Goal: Find specific page/section: Find specific page/section

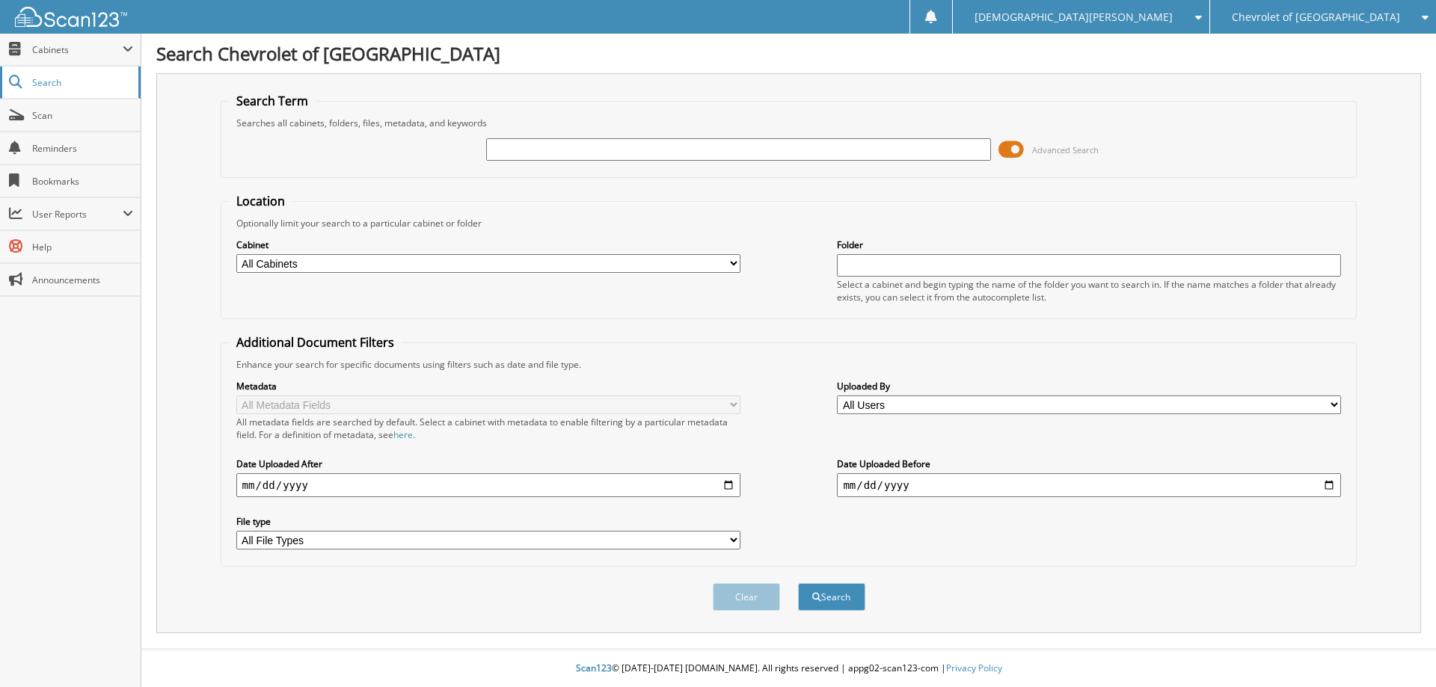
click at [51, 85] on span "Search" at bounding box center [81, 82] width 99 height 13
click at [63, 60] on span "Cabinets" at bounding box center [70, 50] width 141 height 32
click at [61, 185] on span "Bookmarks" at bounding box center [82, 181] width 101 height 13
type input "PF1044"
click at [798, 583] on button "Search" at bounding box center [831, 597] width 67 height 28
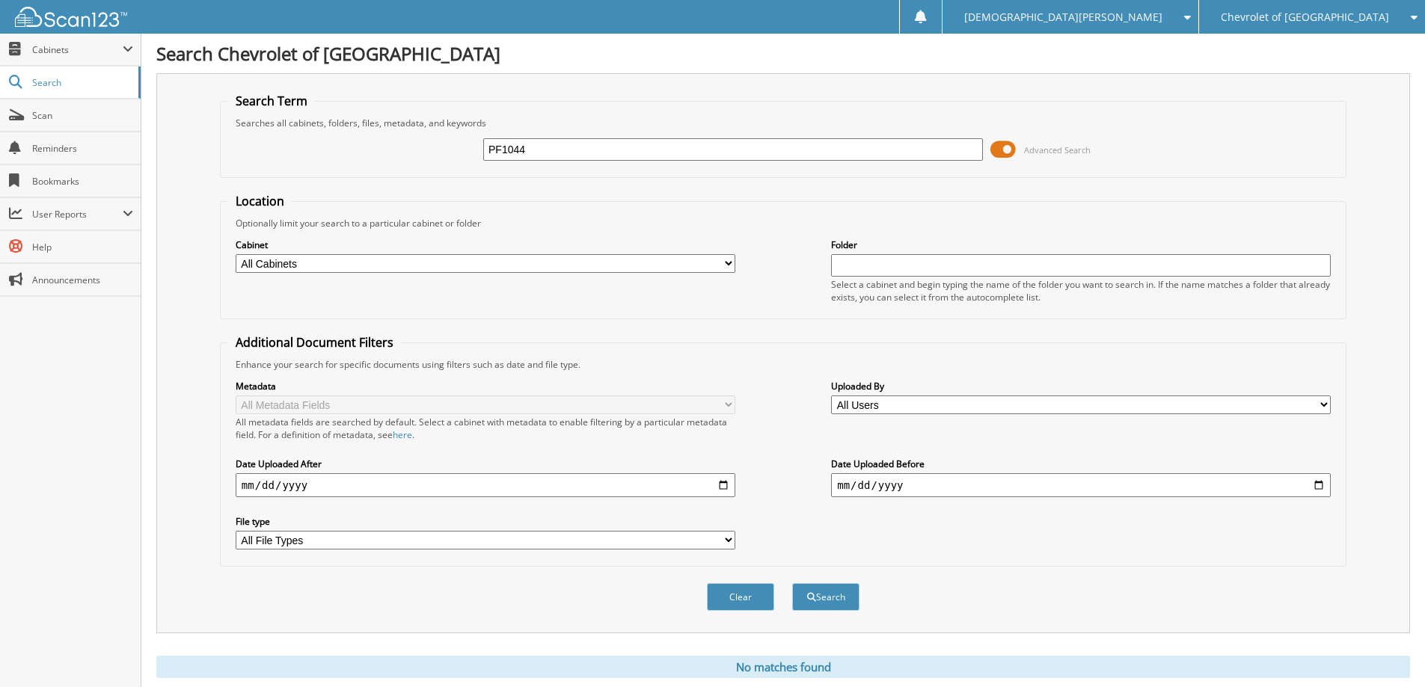
click at [1291, 17] on span "Chevrolet of [GEOGRAPHIC_DATA]" at bounding box center [1305, 17] width 168 height 9
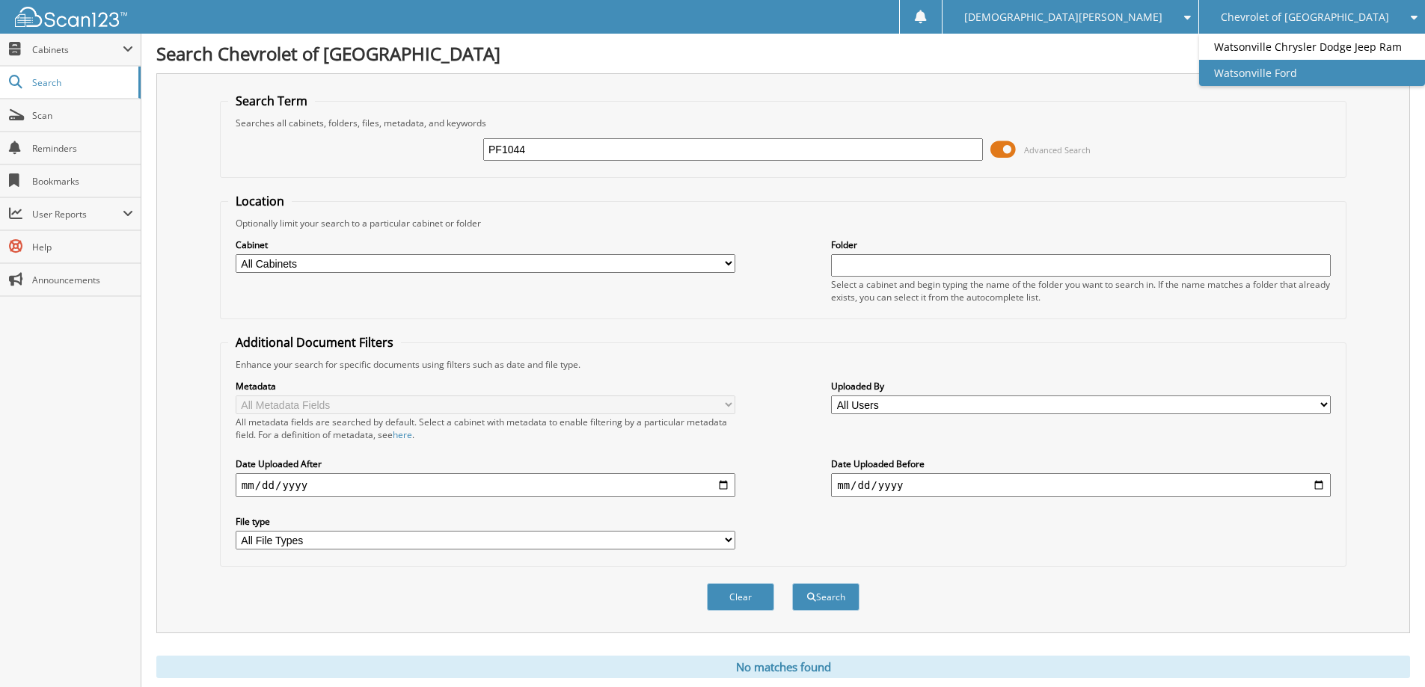
click at [1306, 83] on link "Watsonville Ford" at bounding box center [1312, 73] width 226 height 26
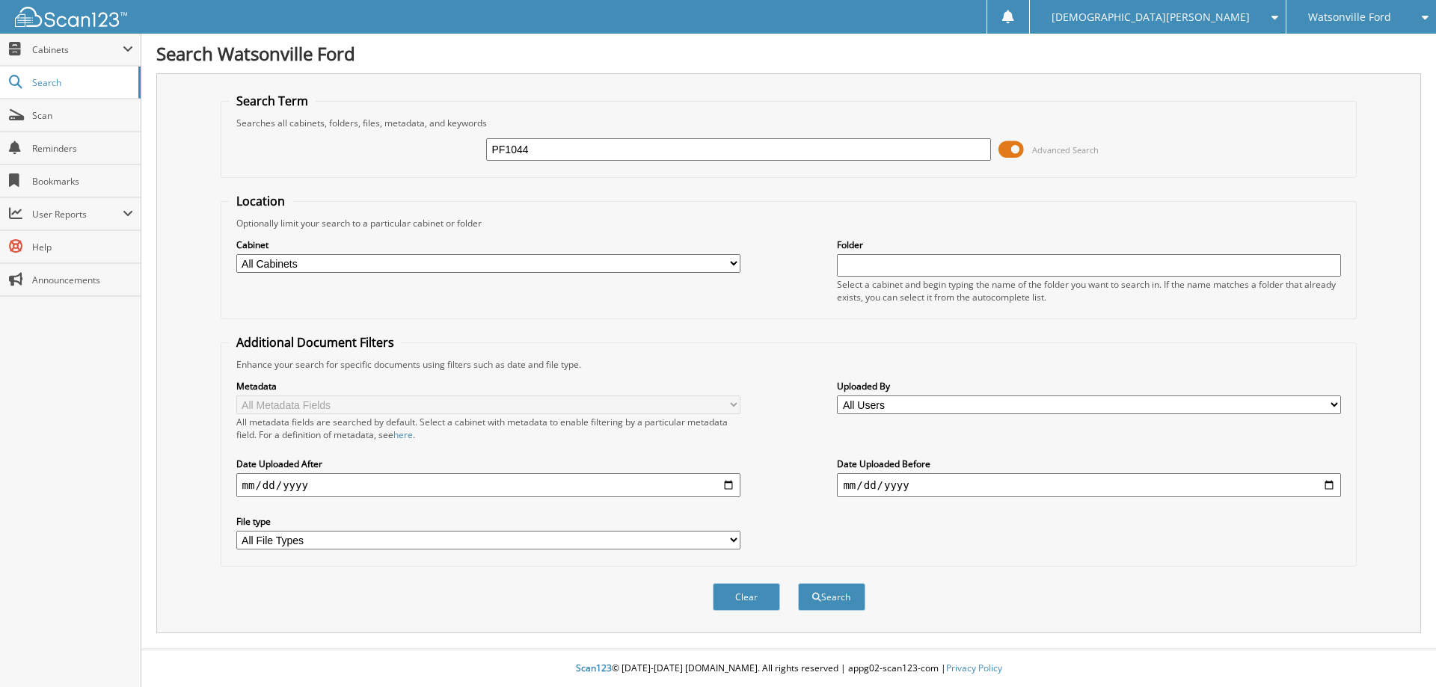
type input "PF1044"
click at [798, 583] on button "Search" at bounding box center [831, 597] width 67 height 28
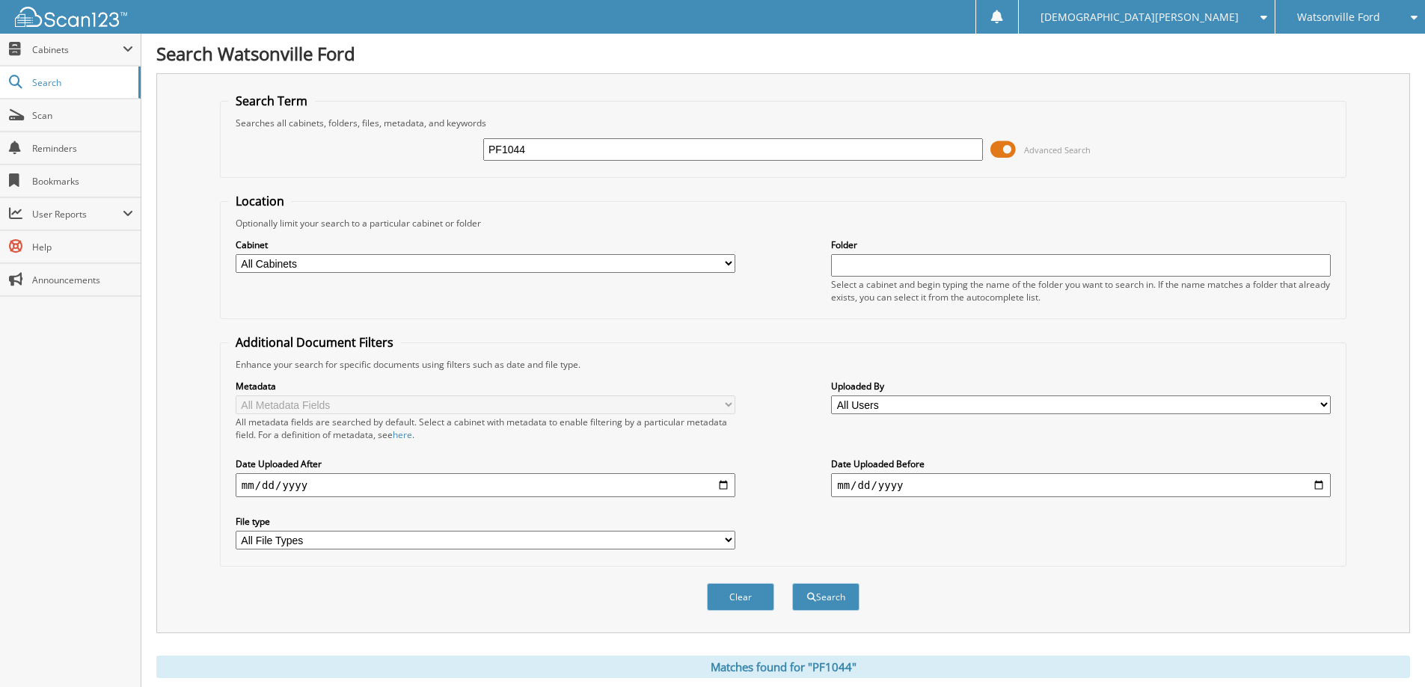
click at [1312, 27] on div "Watsonville Ford" at bounding box center [1350, 17] width 135 height 34
click at [1308, 53] on link "Chevrolet of [GEOGRAPHIC_DATA]" at bounding box center [1350, 54] width 150 height 40
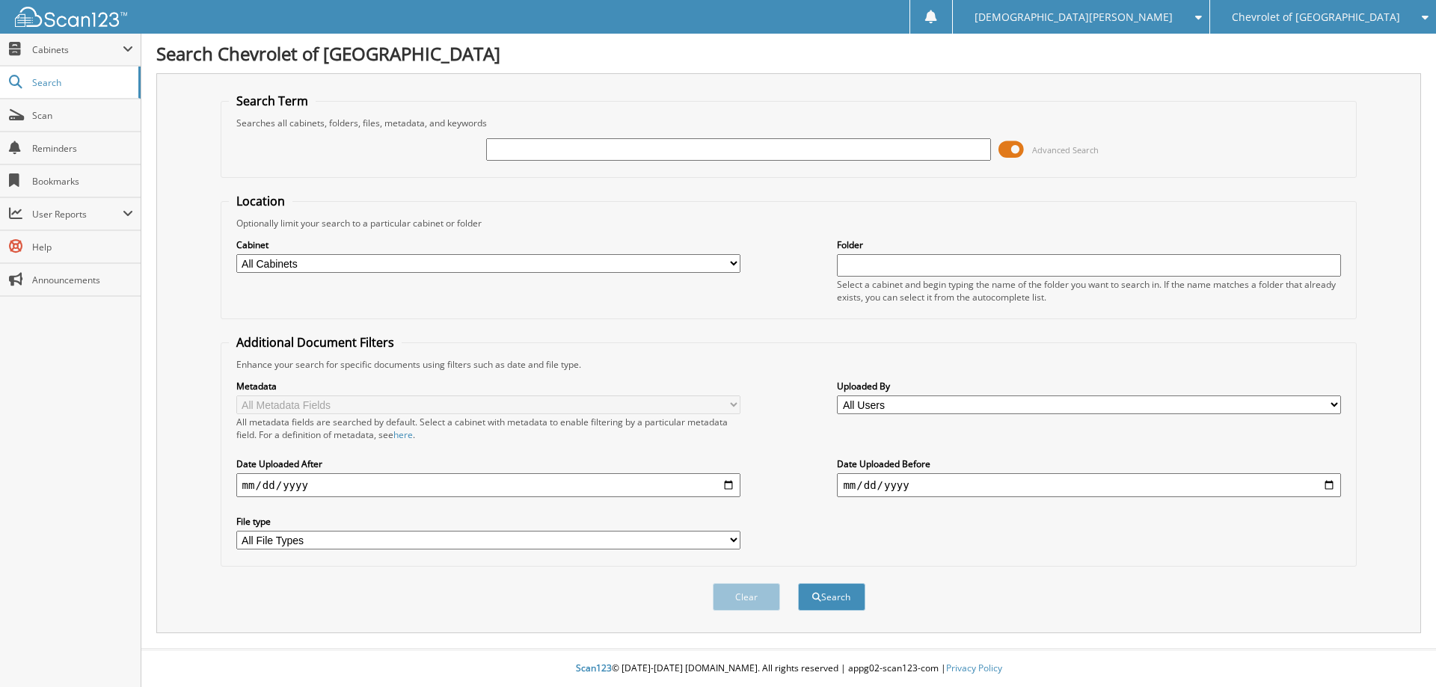
click at [665, 144] on input "text" at bounding box center [738, 149] width 504 height 22
type input "PF1044"
click at [798, 583] on button "Search" at bounding box center [831, 597] width 67 height 28
